Goal: Information Seeking & Learning: Learn about a topic

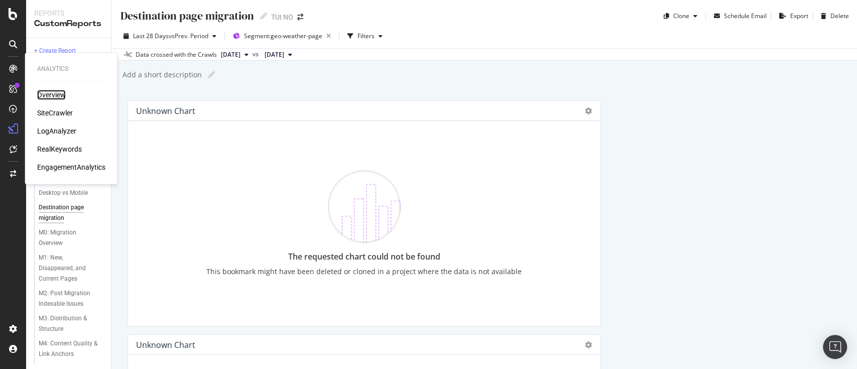
click at [57, 93] on div "Overview" at bounding box center [51, 95] width 29 height 10
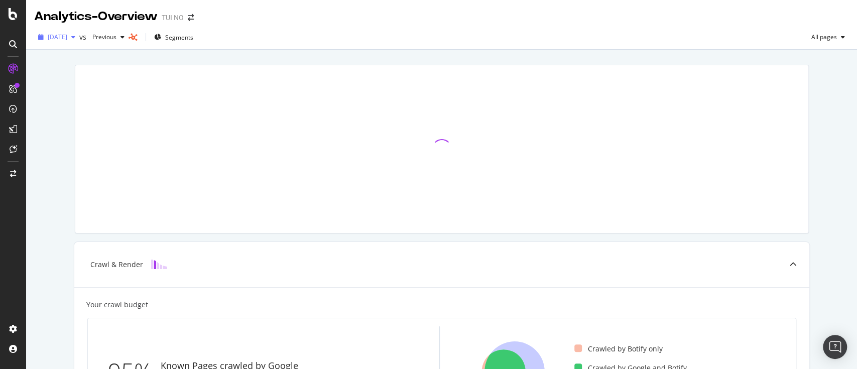
click at [67, 38] on span "[DATE]" at bounding box center [58, 37] width 20 height 9
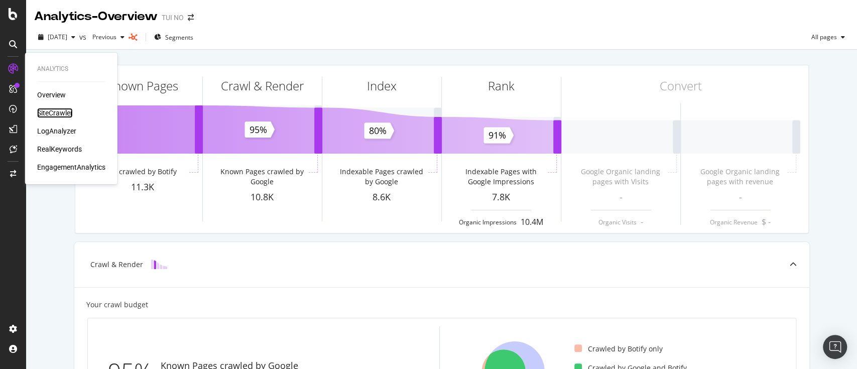
click at [54, 111] on div "SiteCrawler" at bounding box center [55, 113] width 36 height 10
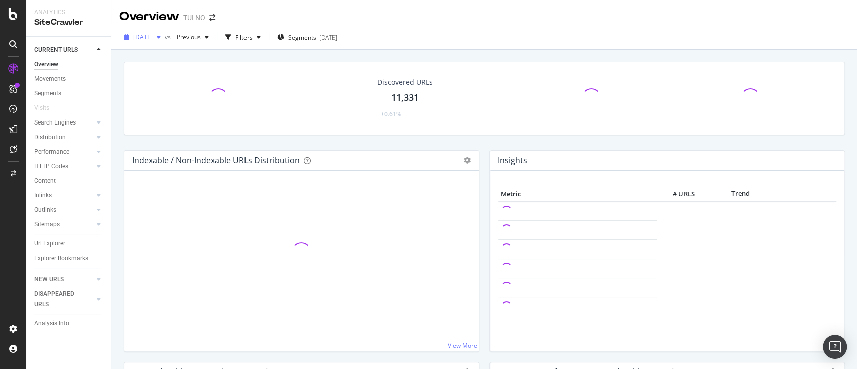
click at [153, 35] on span "[DATE]" at bounding box center [143, 37] width 20 height 9
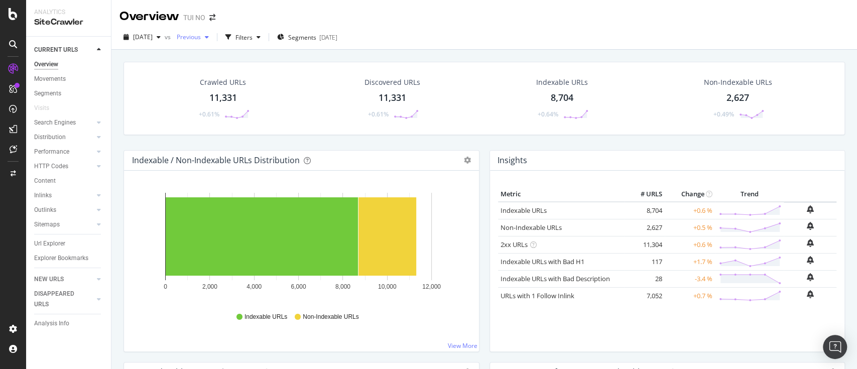
click at [213, 34] on div "button" at bounding box center [207, 37] width 12 height 6
click at [161, 39] on icon "button" at bounding box center [159, 37] width 4 height 6
click at [126, 37] on icon "button" at bounding box center [127, 37] width 6 height 6
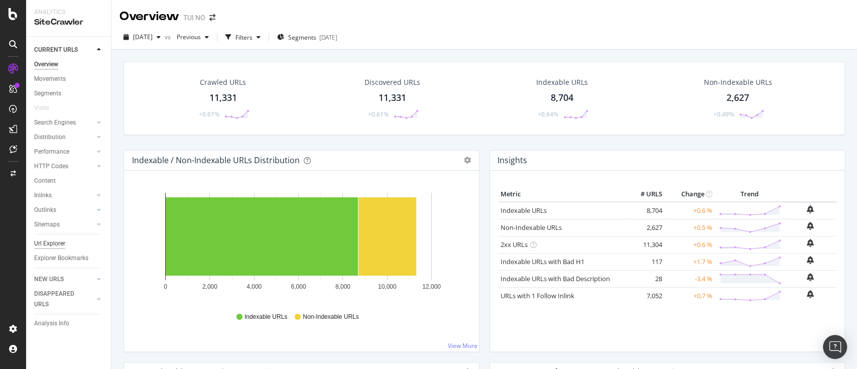
click at [51, 246] on div "Url Explorer" at bounding box center [49, 244] width 31 height 11
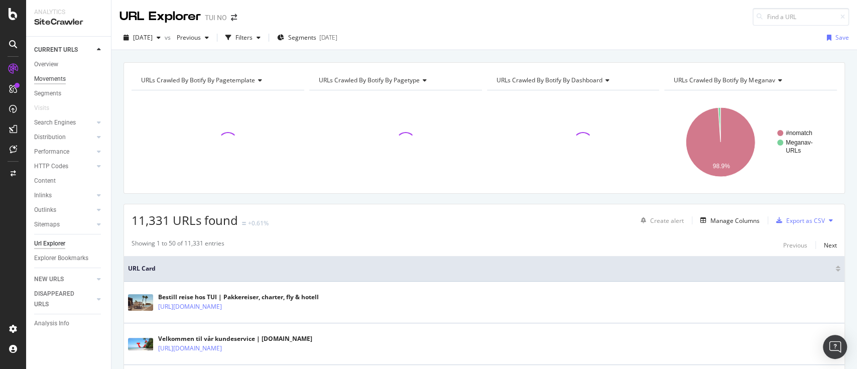
click at [48, 82] on div "Movements" at bounding box center [50, 79] width 32 height 11
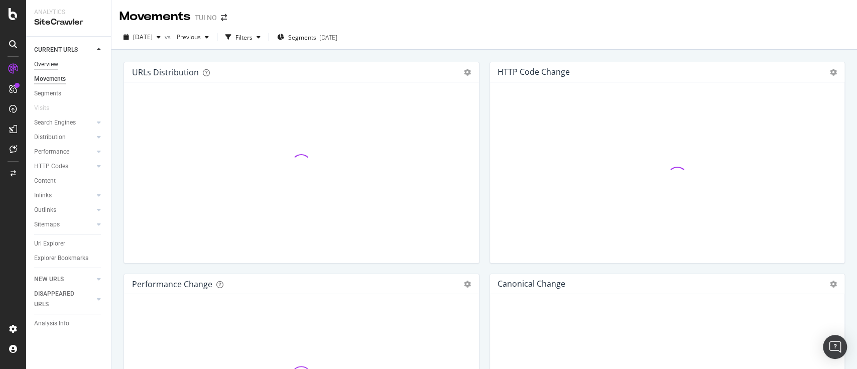
click at [56, 66] on div "Overview" at bounding box center [46, 64] width 24 height 11
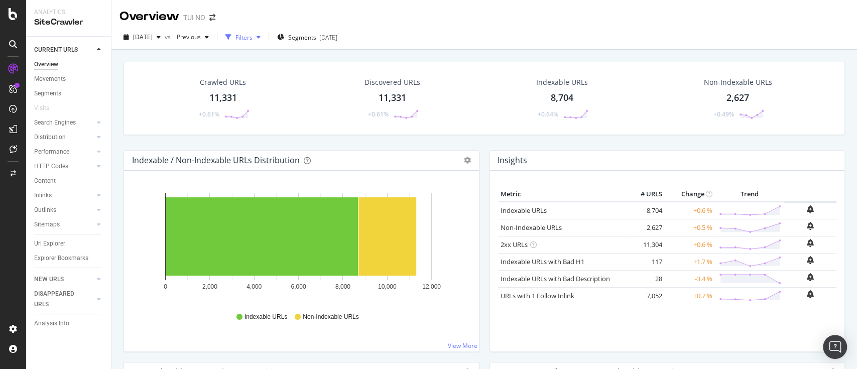
click at [253, 38] on div "Filters" at bounding box center [243, 37] width 17 height 9
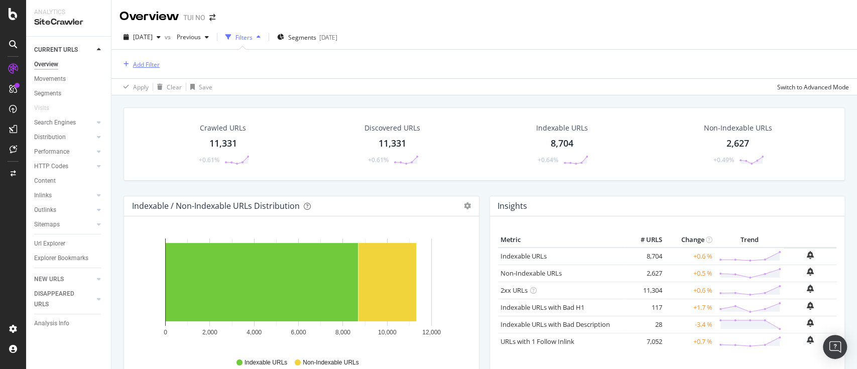
click at [145, 61] on div "Add Filter" at bounding box center [146, 64] width 27 height 9
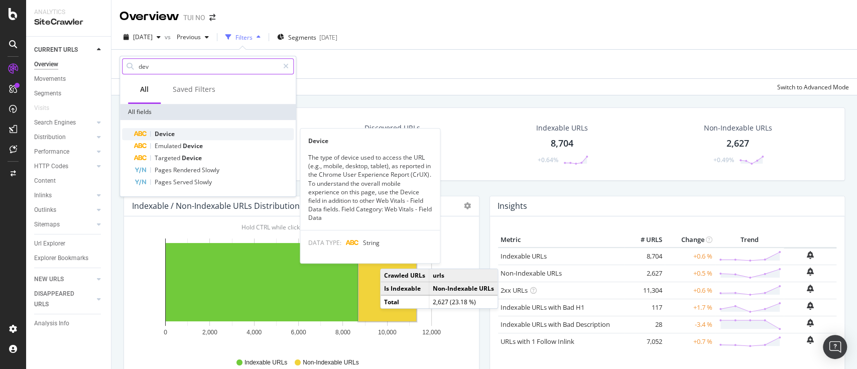
type input "dev"
click at [161, 132] on span "Device" at bounding box center [165, 134] width 20 height 9
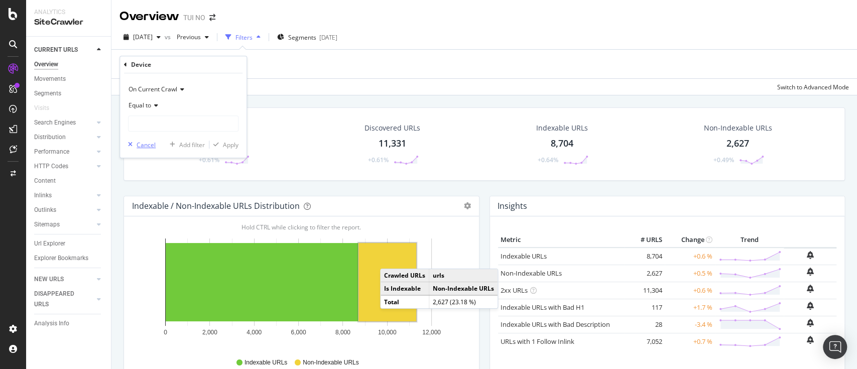
click at [145, 143] on div "Cancel" at bounding box center [146, 145] width 19 height 9
click at [316, 37] on span "Segments" at bounding box center [302, 37] width 28 height 9
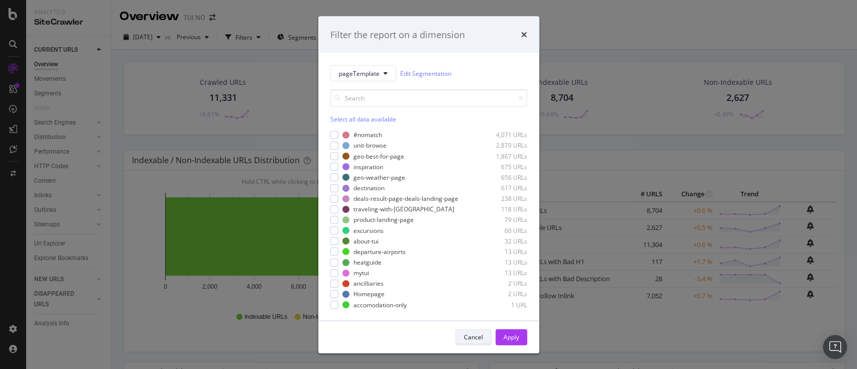
click at [470, 339] on div "Cancel" at bounding box center [473, 336] width 19 height 9
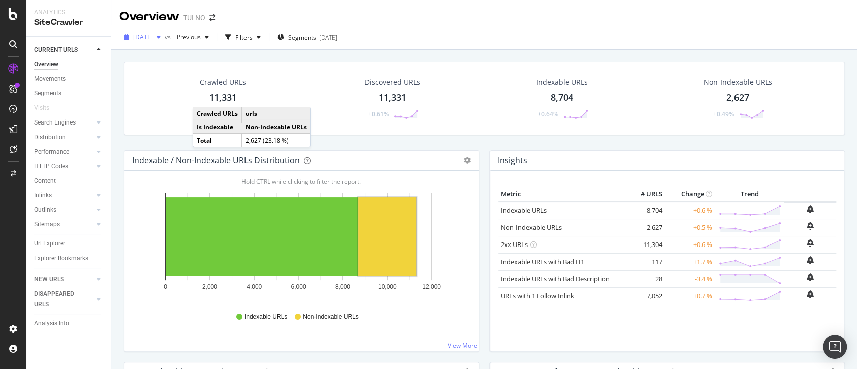
click at [146, 34] on span "[DATE]" at bounding box center [143, 37] width 20 height 9
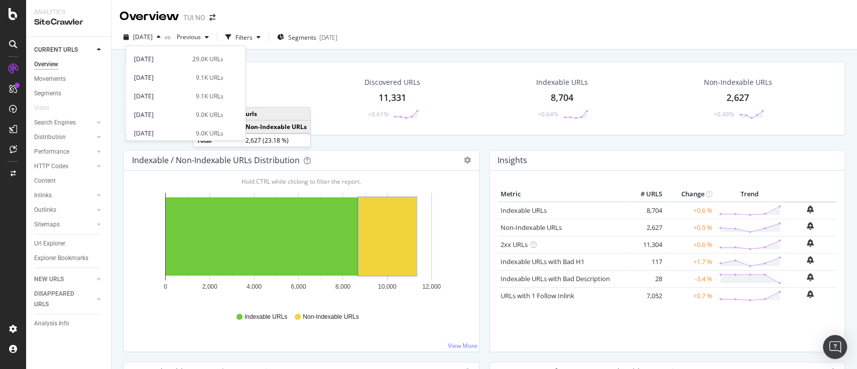
scroll to position [453, 0]
click at [161, 38] on icon "button" at bounding box center [159, 37] width 4 height 6
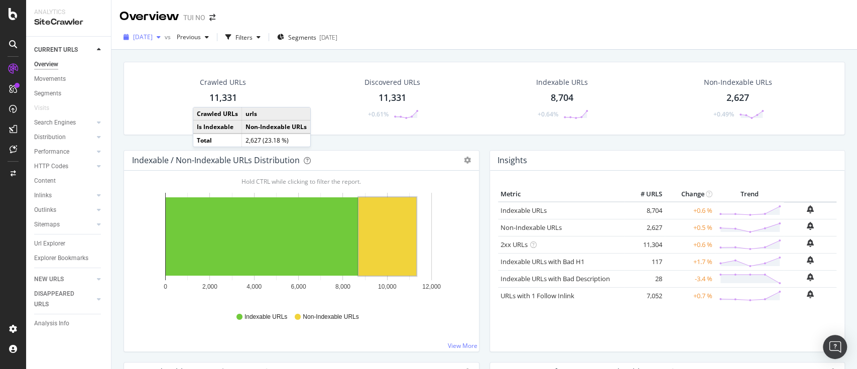
click at [161, 38] on icon "button" at bounding box center [159, 37] width 4 height 6
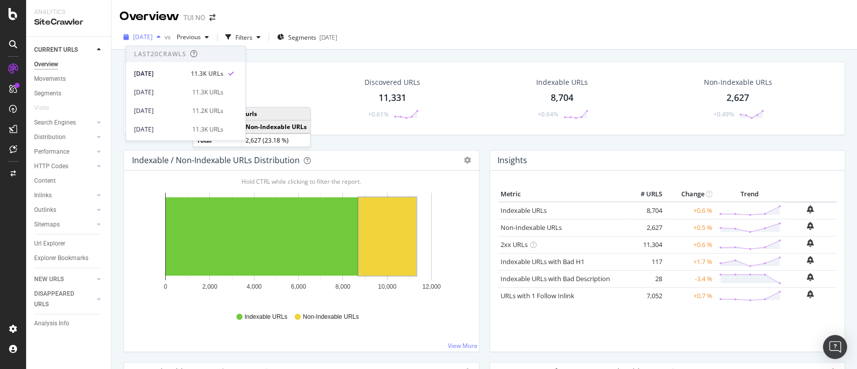
click at [161, 38] on icon "button" at bounding box center [159, 37] width 4 height 6
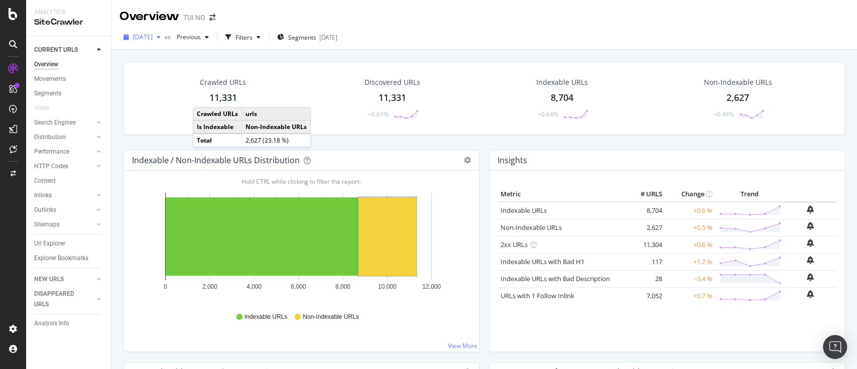
click at [161, 38] on icon "button" at bounding box center [159, 37] width 4 height 6
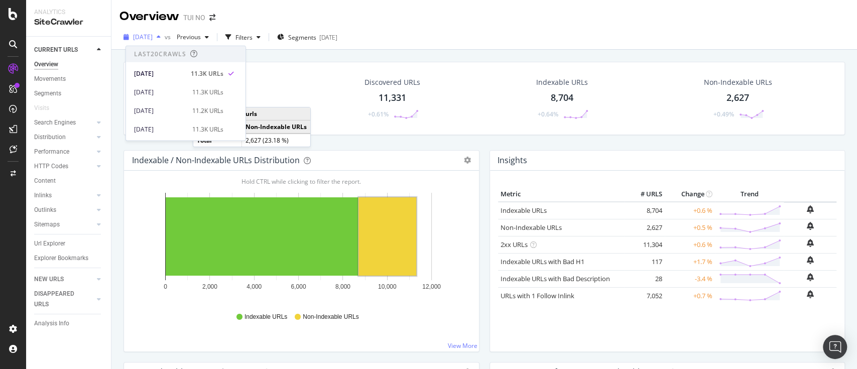
click at [161, 38] on icon "button" at bounding box center [159, 37] width 4 height 6
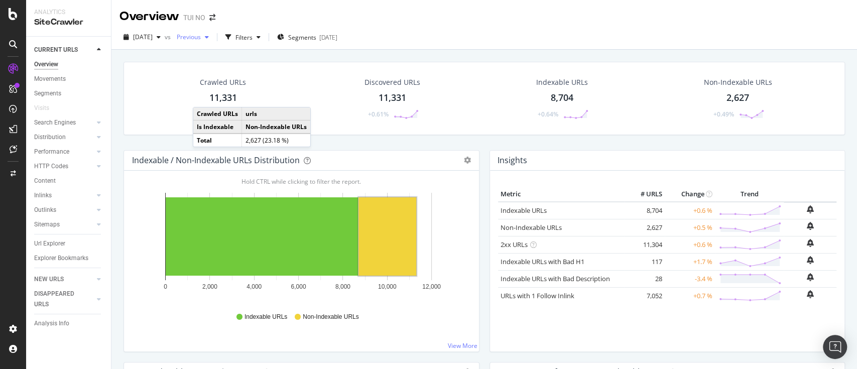
click at [213, 36] on div "button" at bounding box center [207, 37] width 12 height 6
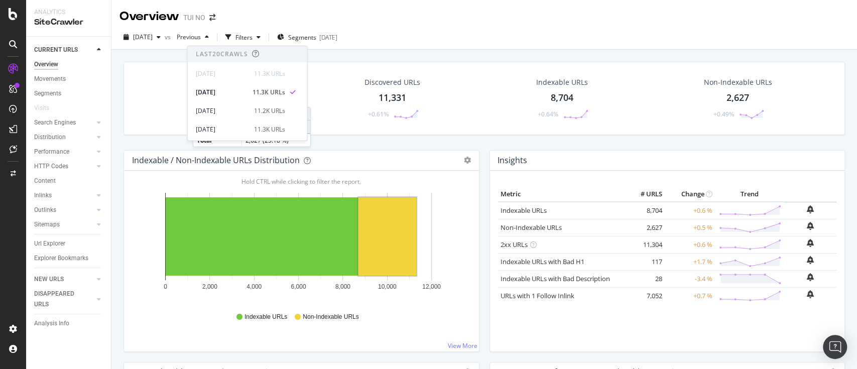
click at [435, 20] on div "Overview TUI NO" at bounding box center [484, 12] width 746 height 25
